Goal: Task Accomplishment & Management: Use online tool/utility

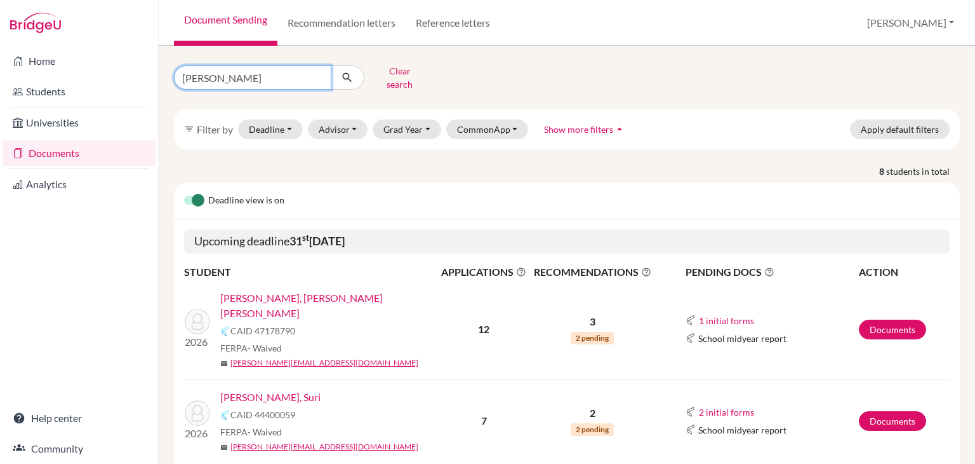
click at [269, 72] on input "[PERSON_NAME]" at bounding box center [252, 77] width 157 height 24
click at [269, 71] on input "valle" at bounding box center [252, 77] width 157 height 24
click at [269, 69] on input "valle" at bounding box center [252, 77] width 157 height 24
type input "v"
type input "bonilla"
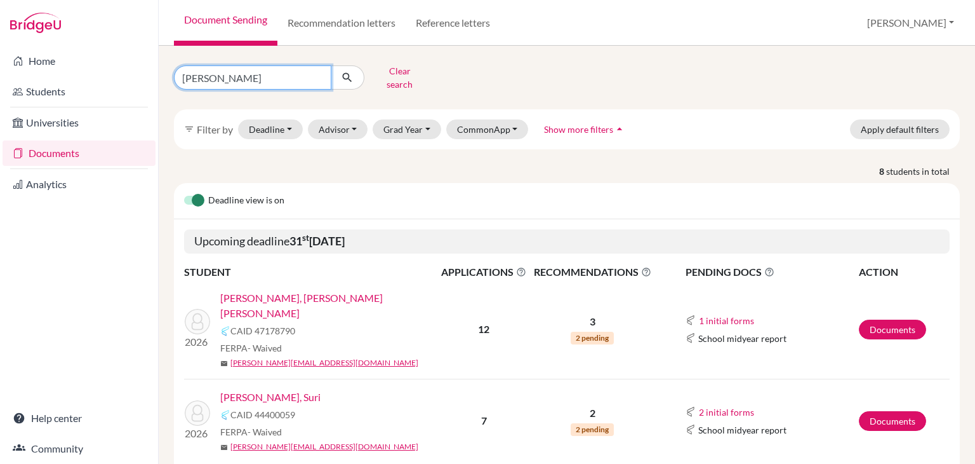
click button "submit" at bounding box center [348, 77] width 34 height 24
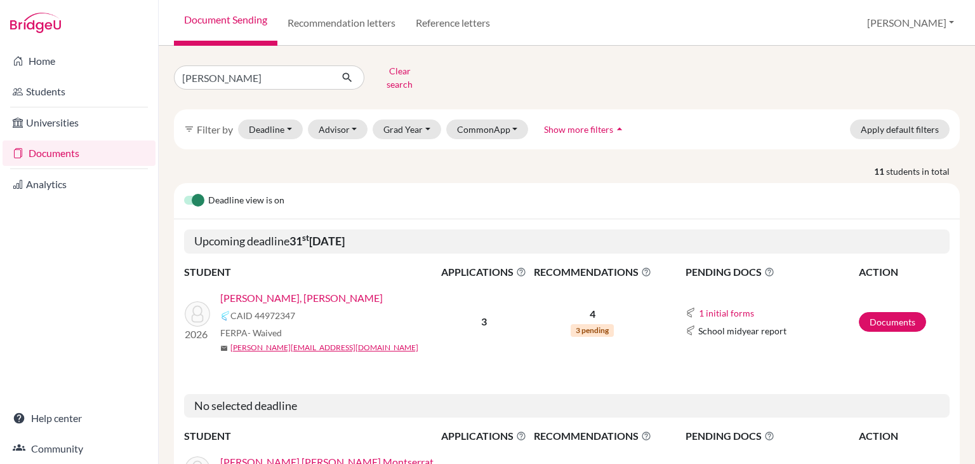
click at [305, 291] on link "[PERSON_NAME], [PERSON_NAME]" at bounding box center [301, 297] width 163 height 15
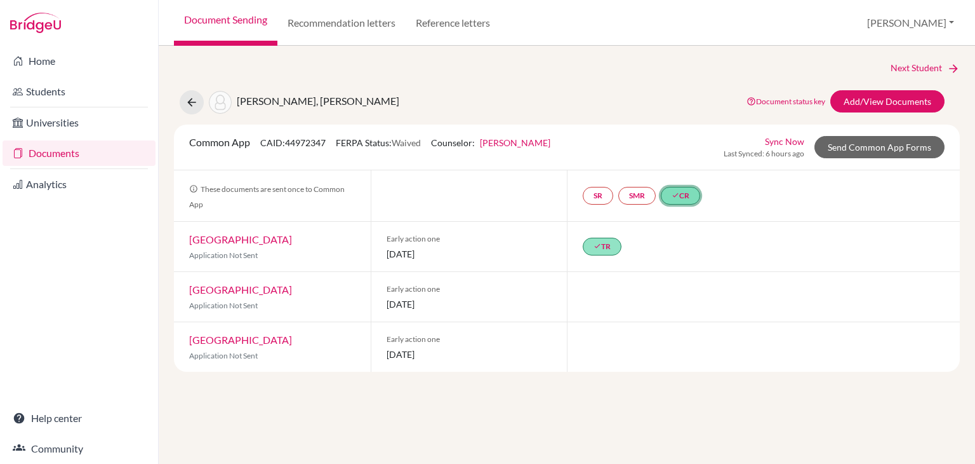
click at [676, 201] on link "done CR" at bounding box center [680, 196] width 39 height 18
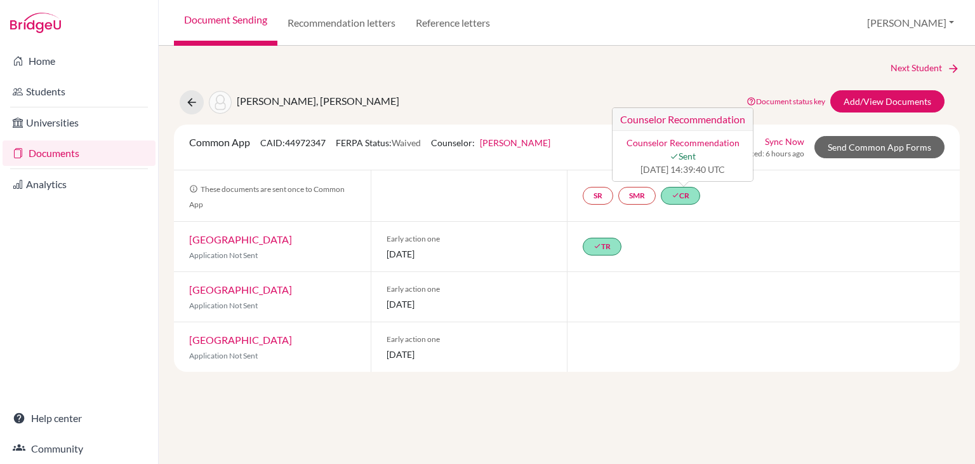
click at [575, 240] on div "done TR" at bounding box center [763, 247] width 393 height 50
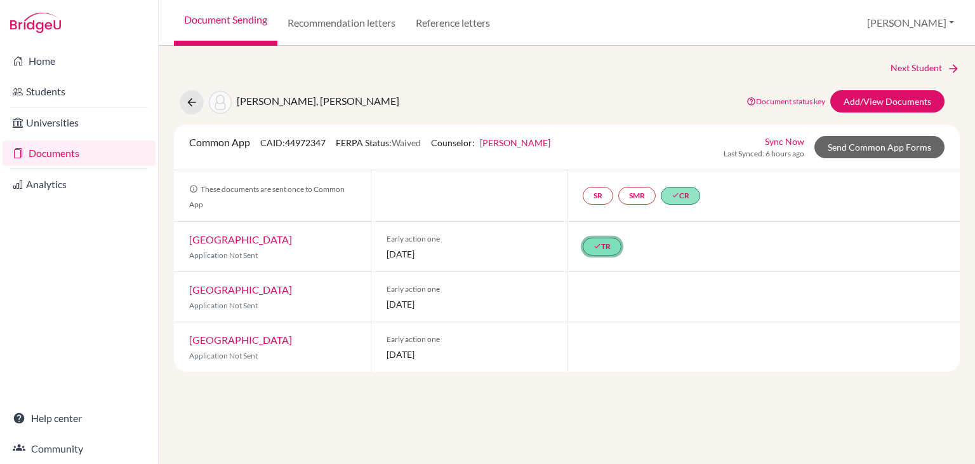
click at [590, 240] on link "done TR" at bounding box center [602, 247] width 39 height 18
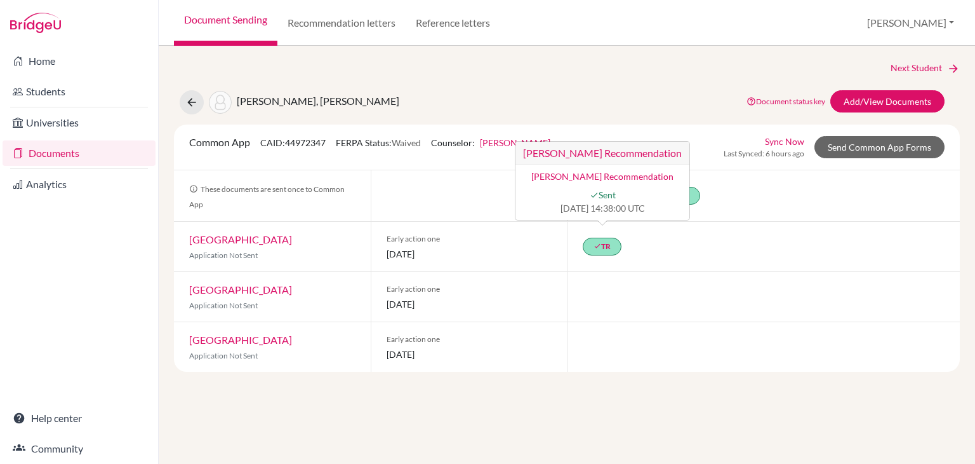
click at [686, 266] on div "done TR [PERSON_NAME] Recommendation [PERSON_NAME] Recommendation done Sent [DA…" at bounding box center [763, 247] width 393 height 50
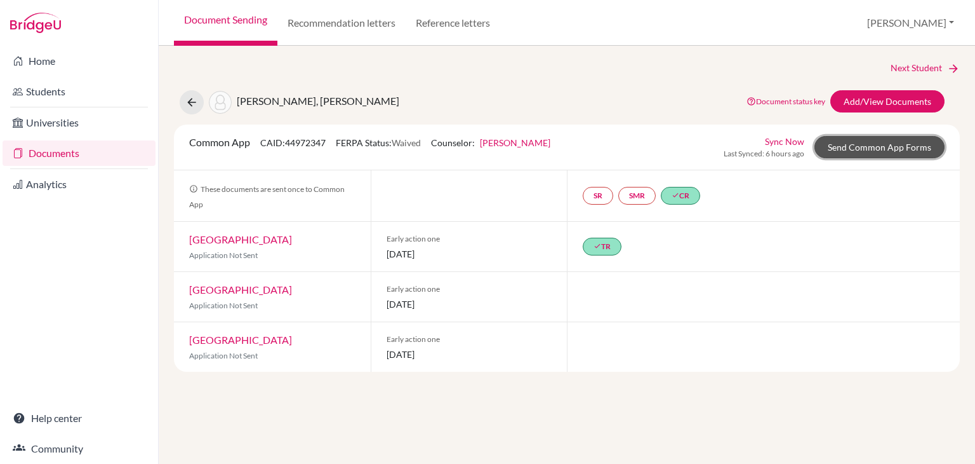
click at [871, 136] on link "Send Common App Forms" at bounding box center [880, 147] width 130 height 22
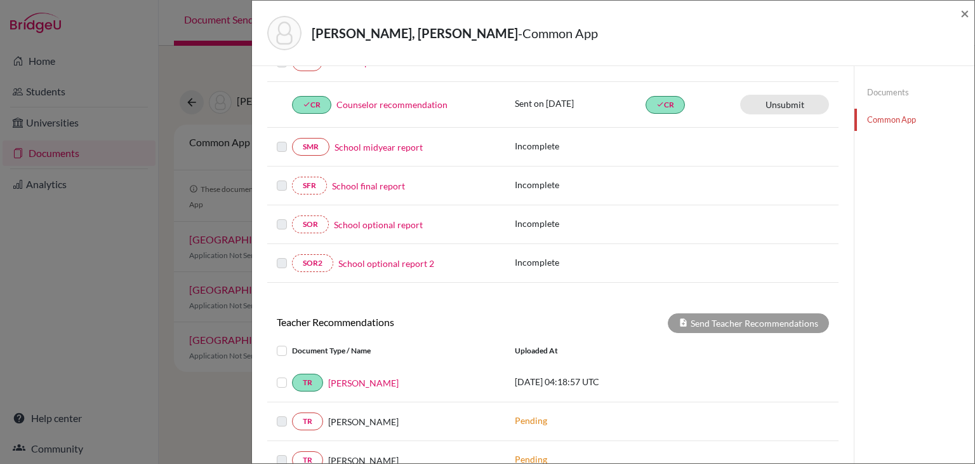
scroll to position [254, 0]
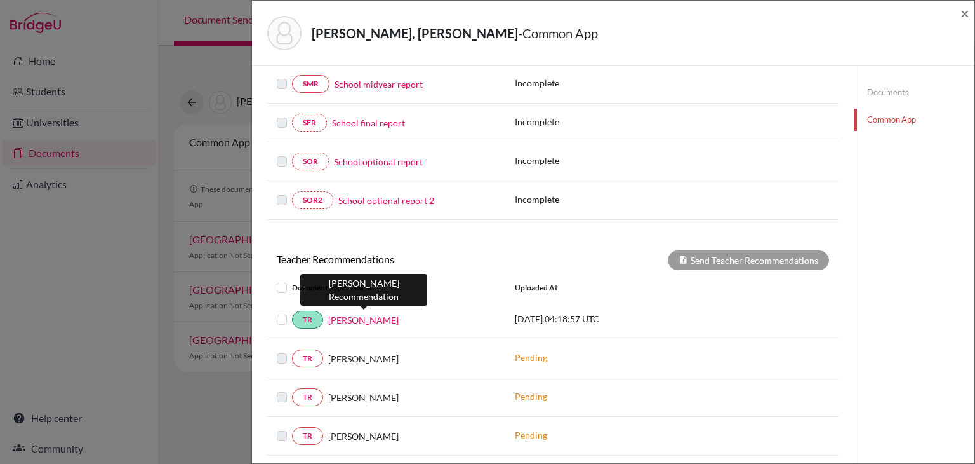
click at [387, 317] on link "[PERSON_NAME]" at bounding box center [363, 319] width 70 height 13
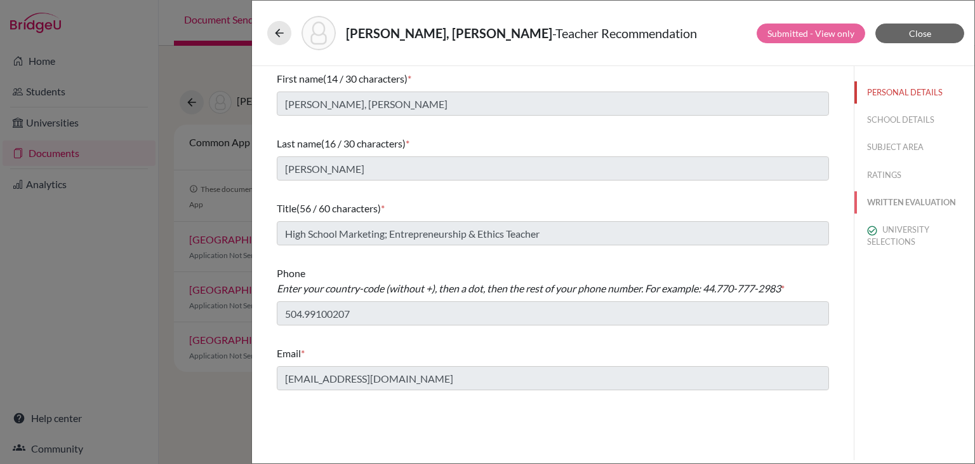
click at [907, 199] on button "WRITTEN EVALUATION" at bounding box center [915, 202] width 120 height 22
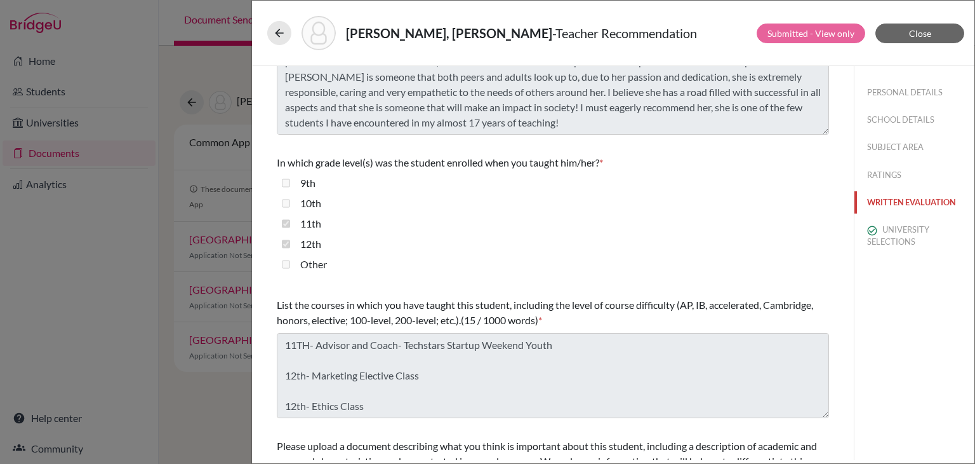
scroll to position [339, 0]
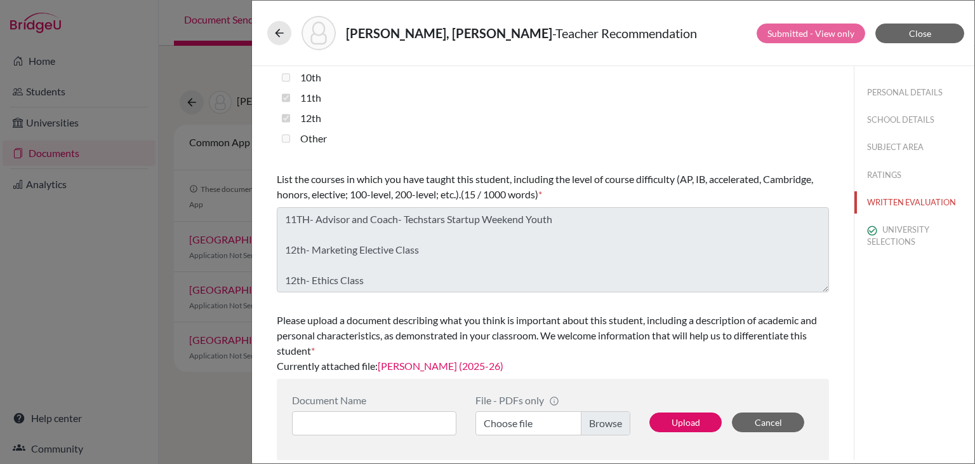
click at [474, 362] on link "[PERSON_NAME] (2025-26)" at bounding box center [441, 365] width 126 height 12
click at [953, 32] on button "Close" at bounding box center [920, 33] width 89 height 20
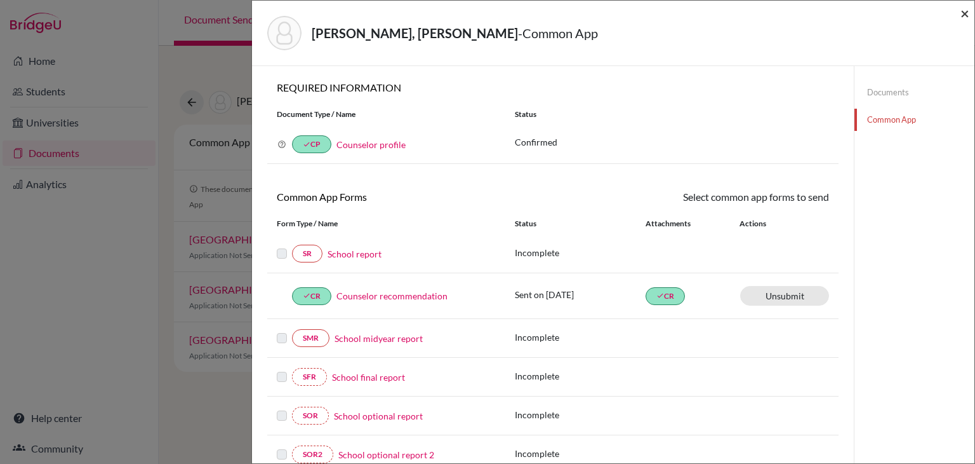
click at [961, 12] on span "×" at bounding box center [965, 13] width 9 height 18
